Goal: Task Accomplishment & Management: Manage account settings

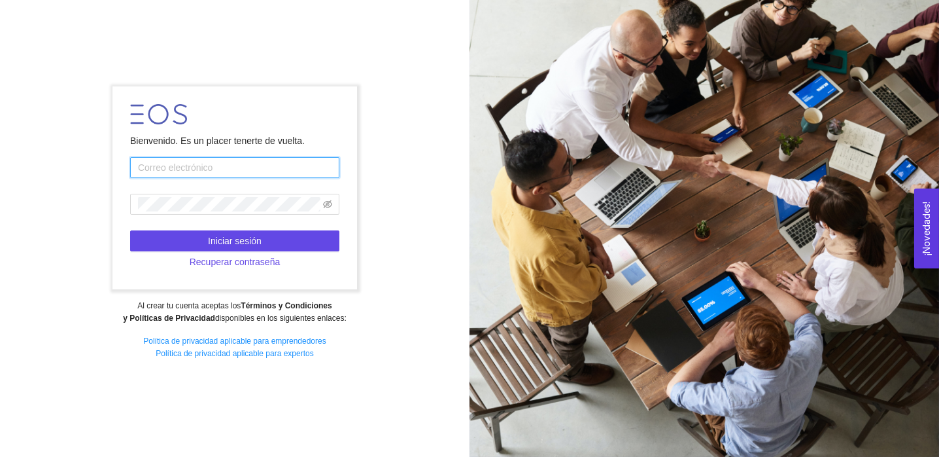
click at [242, 171] on input "text" at bounding box center [234, 167] width 209 height 21
type input "[EMAIL_ADDRESS][DOMAIN_NAME]"
click at [215, 211] on span at bounding box center [234, 204] width 209 height 21
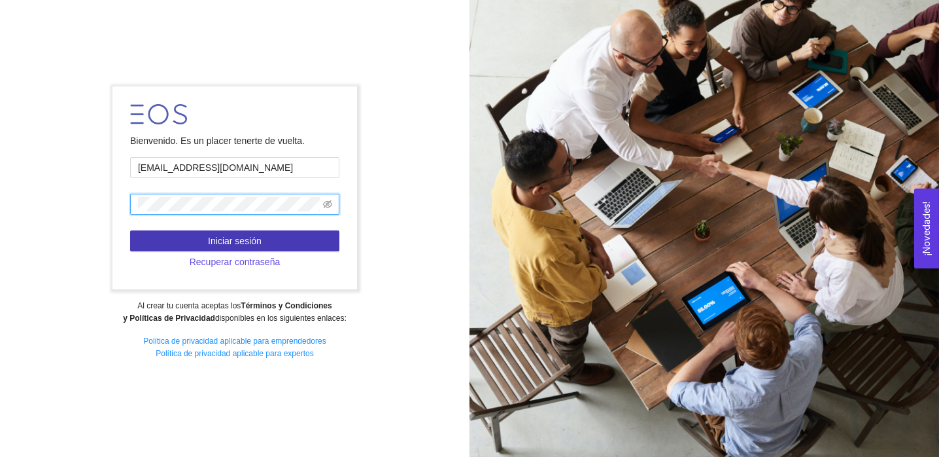
click at [211, 235] on span "Iniciar sesión" at bounding box center [235, 241] width 54 height 14
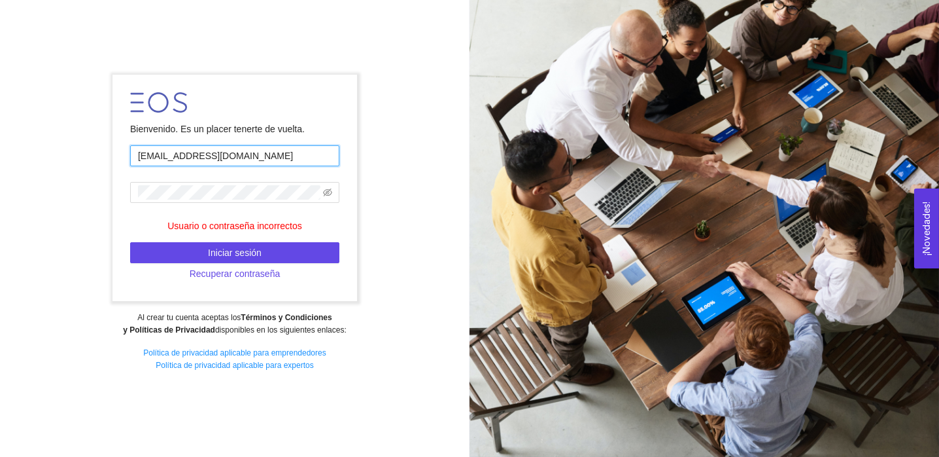
click at [183, 159] on input "[EMAIL_ADDRESS][DOMAIN_NAME]" at bounding box center [234, 155] width 209 height 21
click at [134, 215] on form "Bienvenido. Es un placer tenerte de vuelta. [EMAIL_ADDRESS][DOMAIN_NAME] Usuari…" at bounding box center [235, 188] width 244 height 226
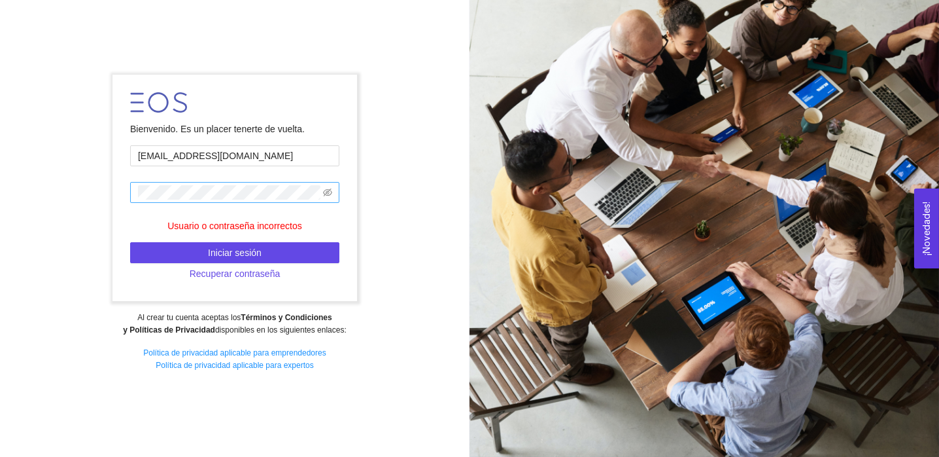
click at [198, 183] on span at bounding box center [234, 192] width 209 height 21
click at [326, 193] on icon "eye-invisible" at bounding box center [327, 192] width 9 height 8
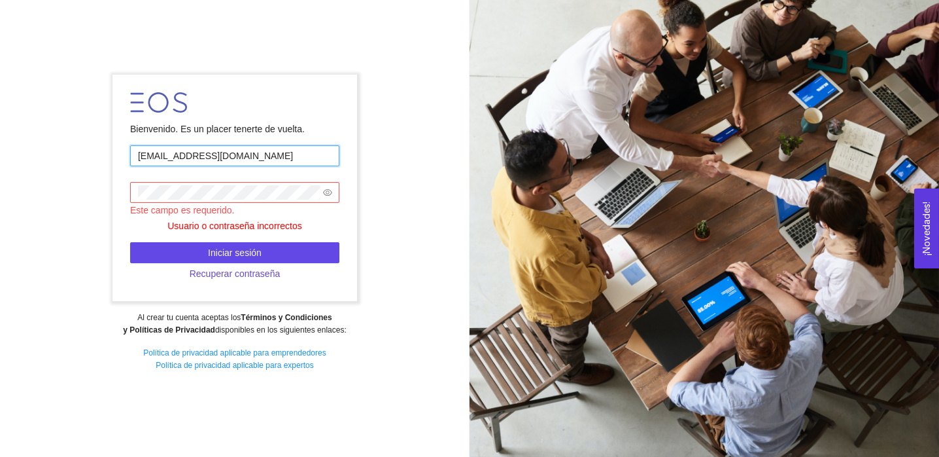
drag, startPoint x: 277, startPoint y: 155, endPoint x: 48, endPoint y: 171, distance: 229.5
click at [48, 171] on div "Bienvenido. Es un placer tenerte de vuelta. [EMAIL_ADDRESS][DOMAIN_NAME] Este c…" at bounding box center [235, 228] width 470 height 324
